Goal: Information Seeking & Learning: Find specific fact

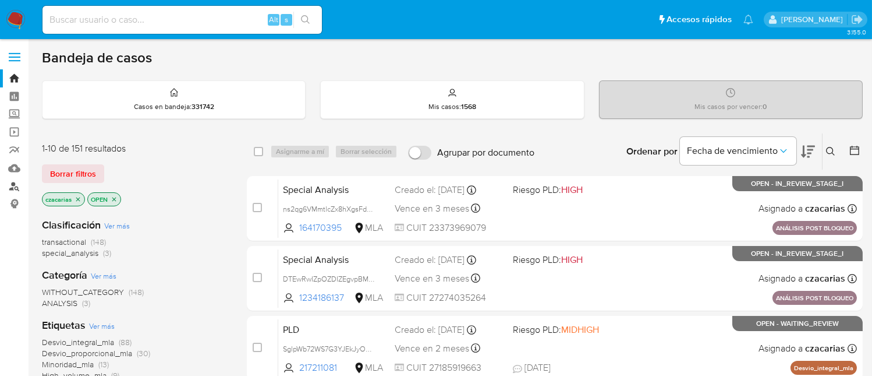
click at [9, 186] on link "Buscador de personas" at bounding box center [69, 186] width 139 height 18
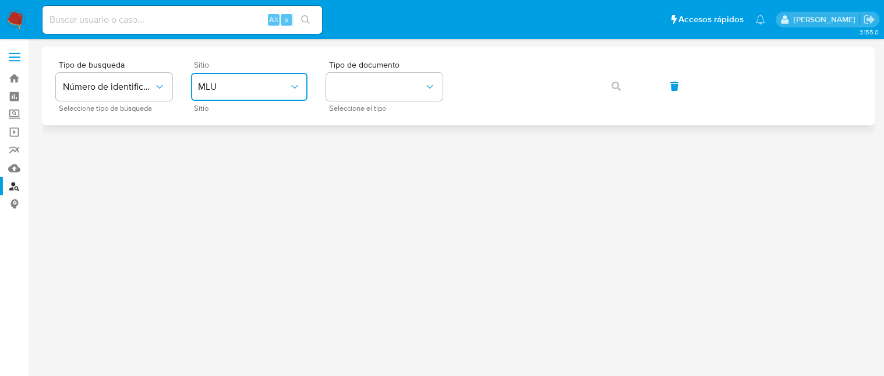
click at [275, 87] on span "MLU" at bounding box center [243, 87] width 91 height 12
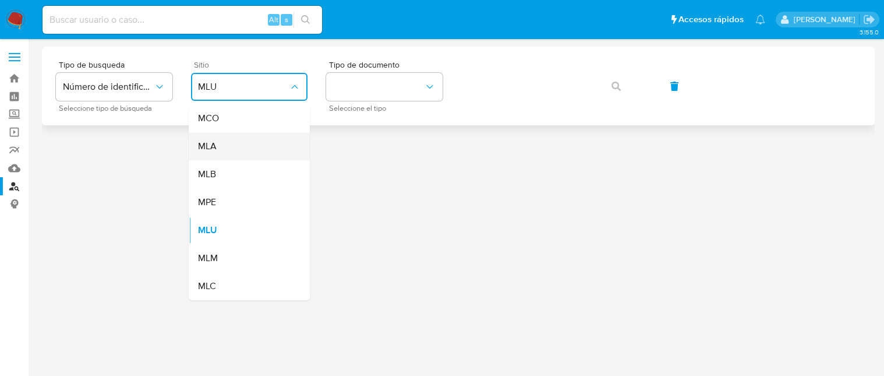
click at [268, 151] on div "MLA" at bounding box center [245, 146] width 95 height 28
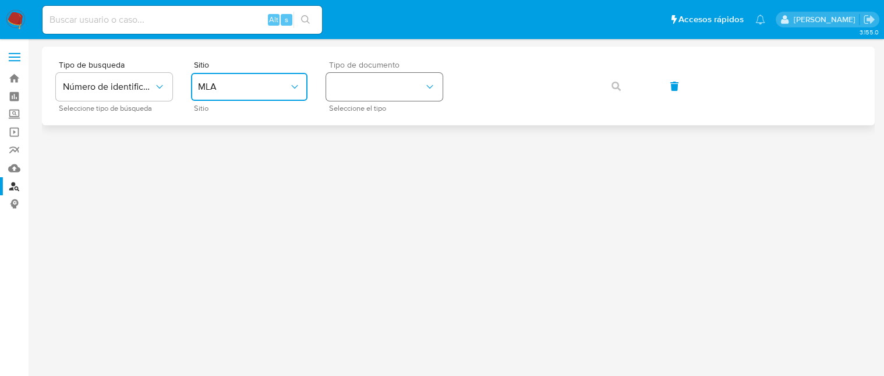
click at [408, 96] on button "identificationType" at bounding box center [384, 87] width 116 height 28
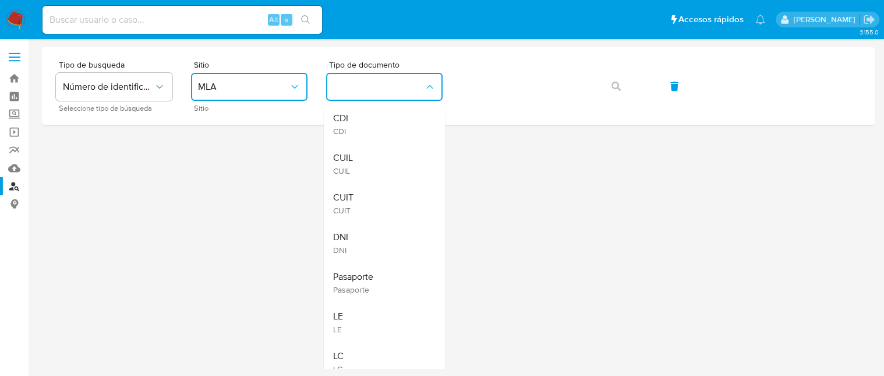
drag, startPoint x: 392, startPoint y: 202, endPoint x: 452, endPoint y: 153, distance: 77.8
click at [392, 201] on div "CUIT CUIT" at bounding box center [380, 203] width 95 height 40
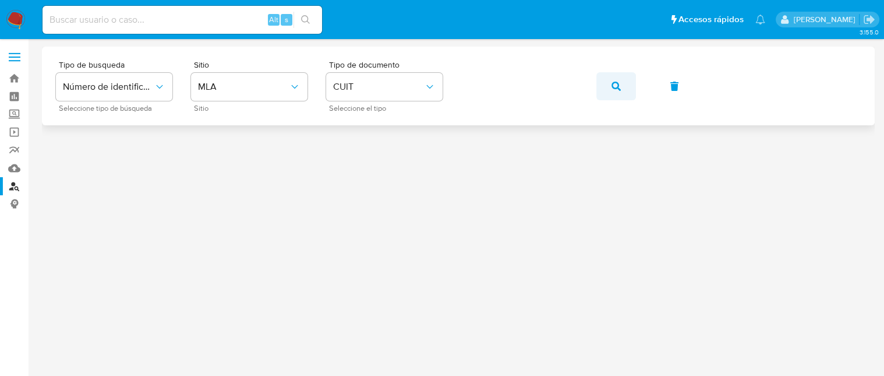
click at [603, 86] on button "button" at bounding box center [616, 86] width 40 height 28
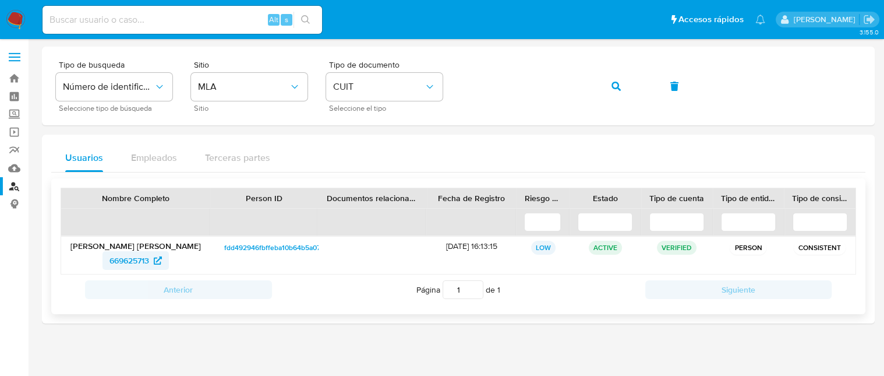
click at [138, 263] on span "669625713" at bounding box center [129, 260] width 40 height 19
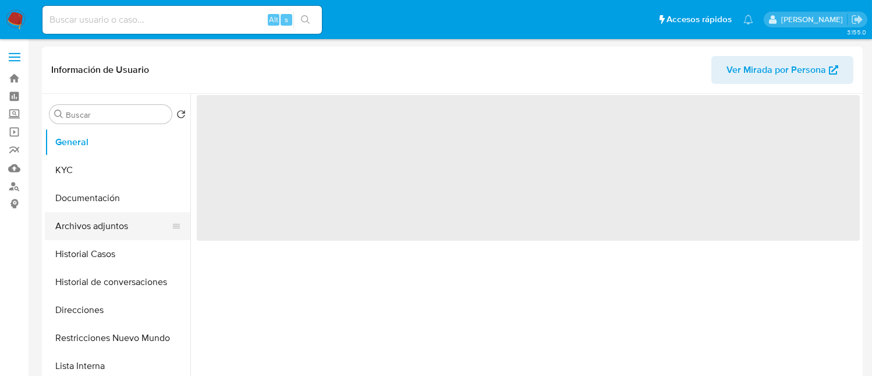
click at [120, 223] on button "Archivos adjuntos" at bounding box center [113, 226] width 136 height 28
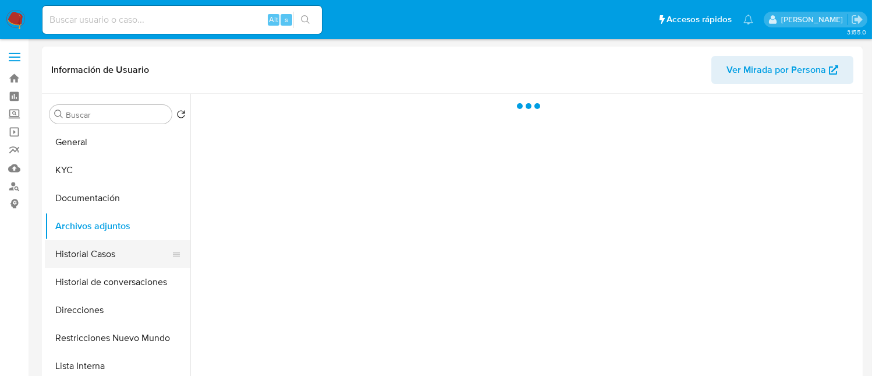
select select "10"
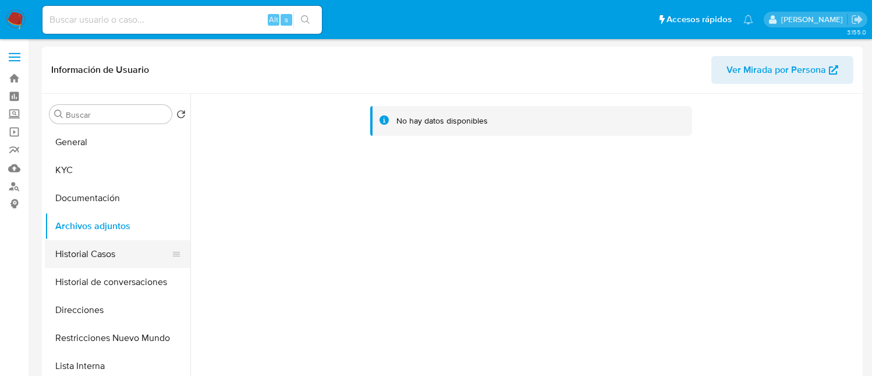
click at [109, 249] on button "Historial Casos" at bounding box center [113, 254] width 136 height 28
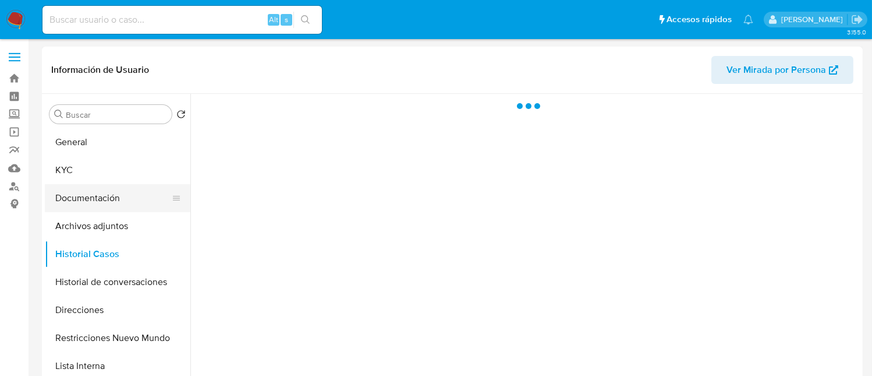
click at [129, 201] on button "Documentación" at bounding box center [113, 198] width 136 height 28
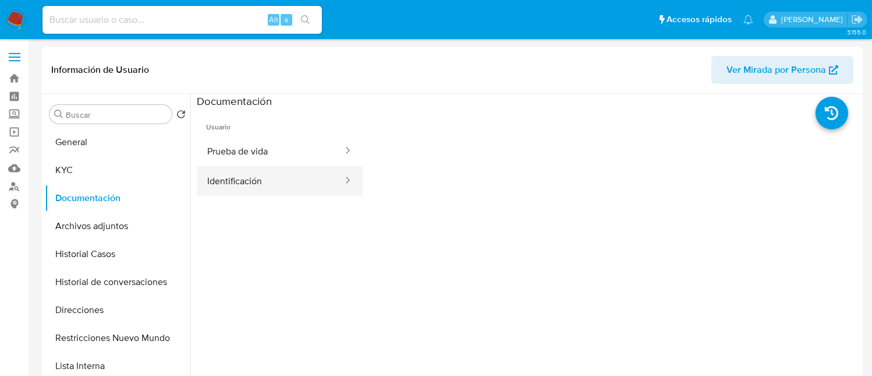
click at [274, 175] on button "Identificación" at bounding box center [270, 181] width 147 height 30
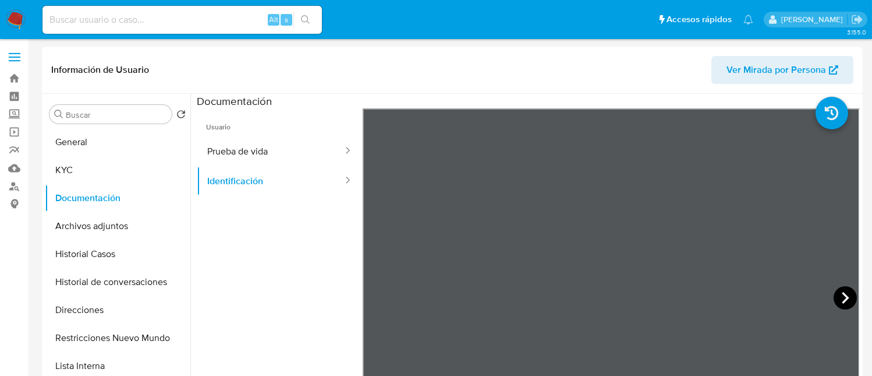
click at [834, 296] on icon at bounding box center [845, 297] width 23 height 23
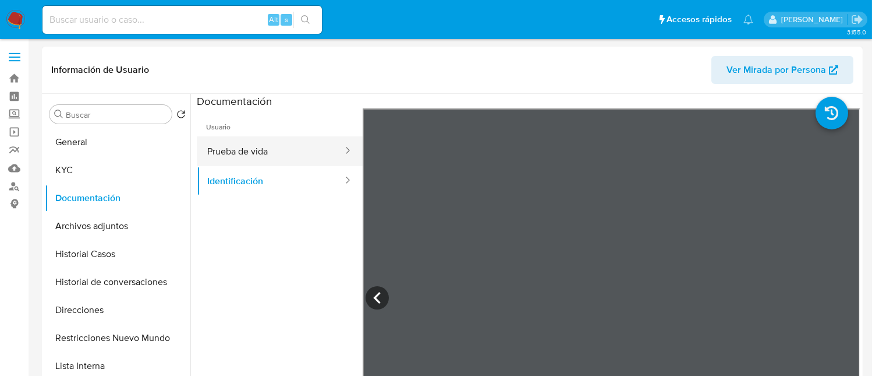
click at [252, 154] on button "Prueba de vida" at bounding box center [270, 151] width 147 height 30
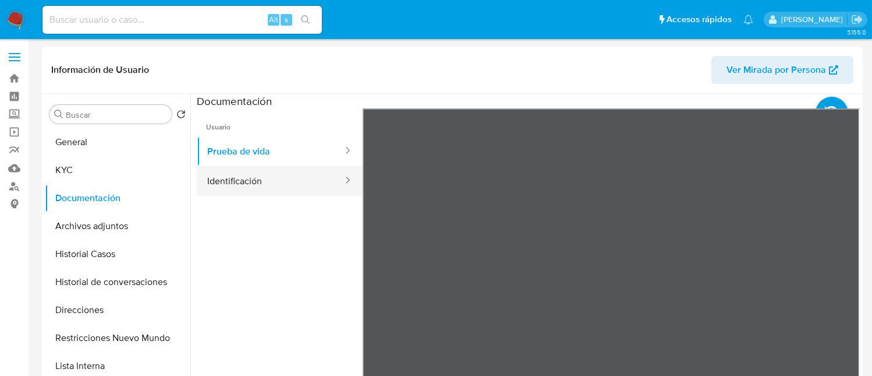
click at [309, 179] on button "Identificación" at bounding box center [270, 181] width 147 height 30
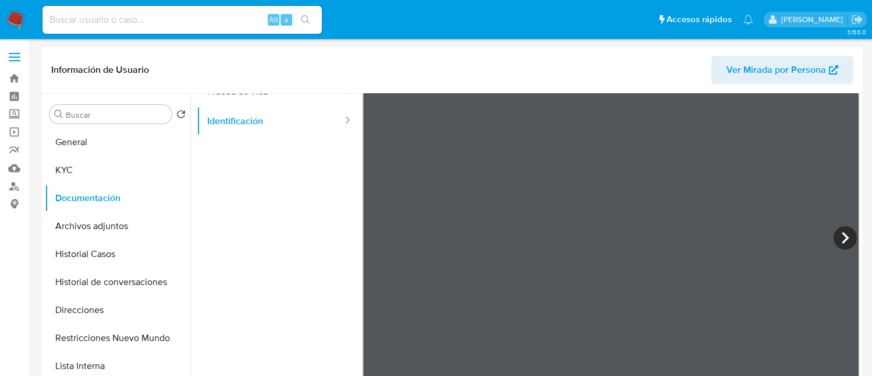
scroll to position [77, 0]
